Goal: Browse casually

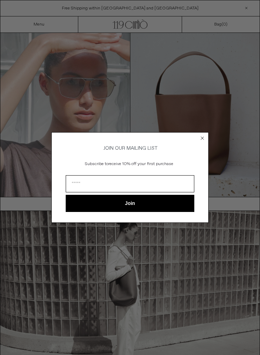
click at [205, 138] on circle "Close dialog" at bounding box center [202, 138] width 7 height 7
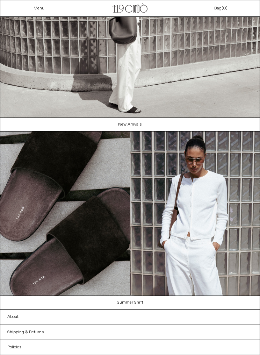
scroll to position [263, 0]
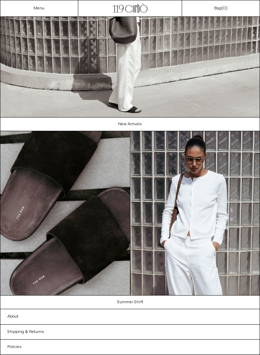
click at [137, 124] on link "New Arrivals" at bounding box center [130, 123] width 260 height 13
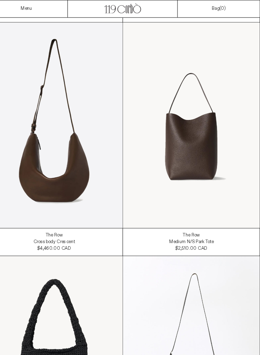
scroll to position [885, 0]
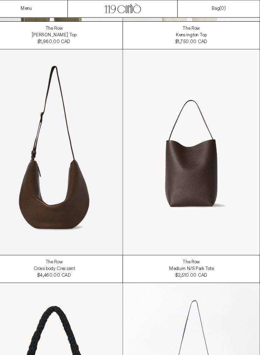
click at [231, 226] on at bounding box center [194, 144] width 129 height 194
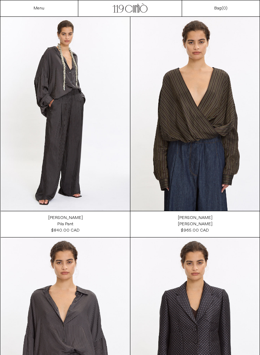
scroll to position [28, 0]
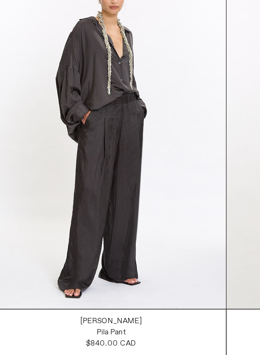
click at [71, 220] on div "[PERSON_NAME]" at bounding box center [65, 223] width 35 height 6
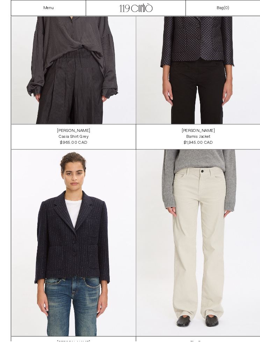
scroll to position [346, 0]
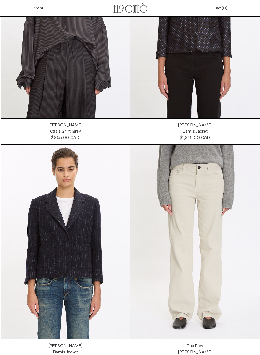
click at [191, 234] on at bounding box center [194, 242] width 129 height 194
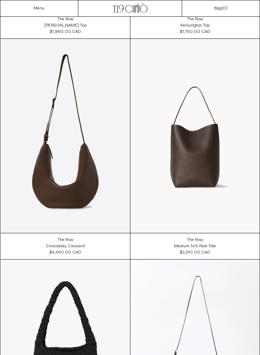
scroll to position [895, 0]
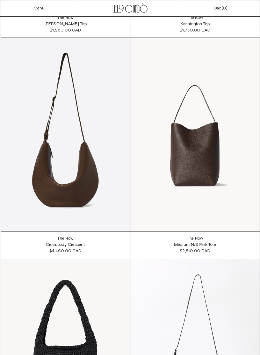
click at [69, 243] on div "Crossbody Crescent" at bounding box center [65, 245] width 39 height 6
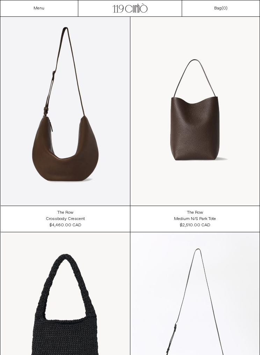
scroll to position [920, 0]
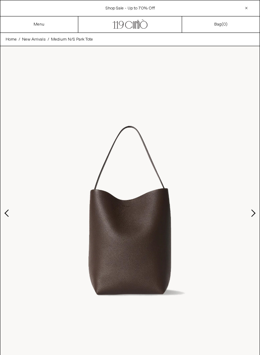
click at [6, 213] on button "Previous slide" at bounding box center [7, 212] width 7 height 7
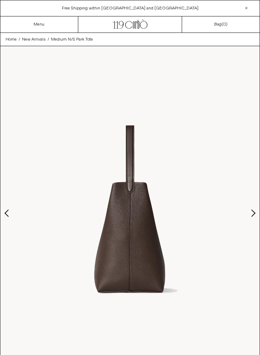
click at [6, 214] on button "Previous slide" at bounding box center [7, 212] width 7 height 7
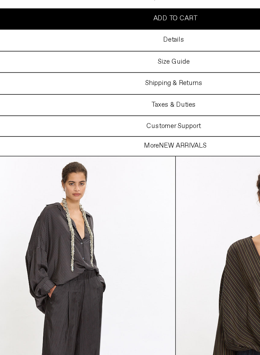
scroll to position [371, 0]
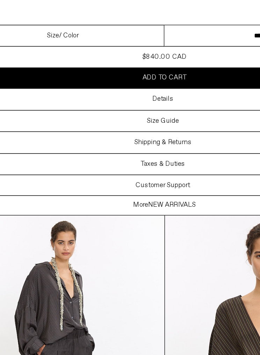
click at [122, 134] on h3 "Details" at bounding box center [128, 136] width 13 height 5
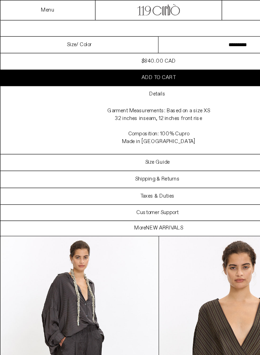
scroll to position [423, 0]
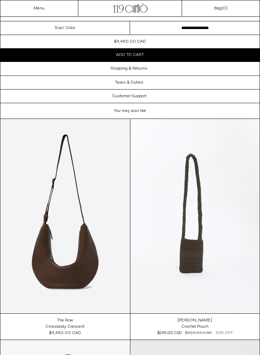
scroll to position [452, 0]
click at [65, 313] on at bounding box center [65, 216] width 130 height 194
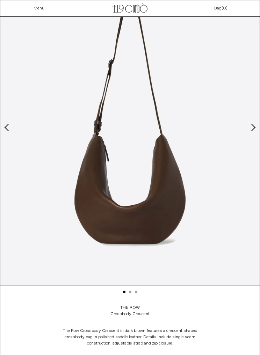
scroll to position [62, 0]
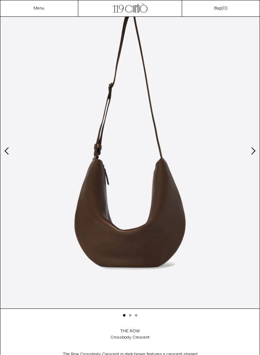
click at [249, 150] on img at bounding box center [129, 146] width 259 height 325
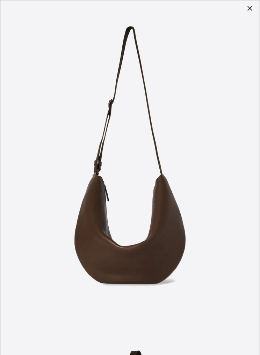
scroll to position [0, 0]
